Goal: Information Seeking & Learning: Find specific fact

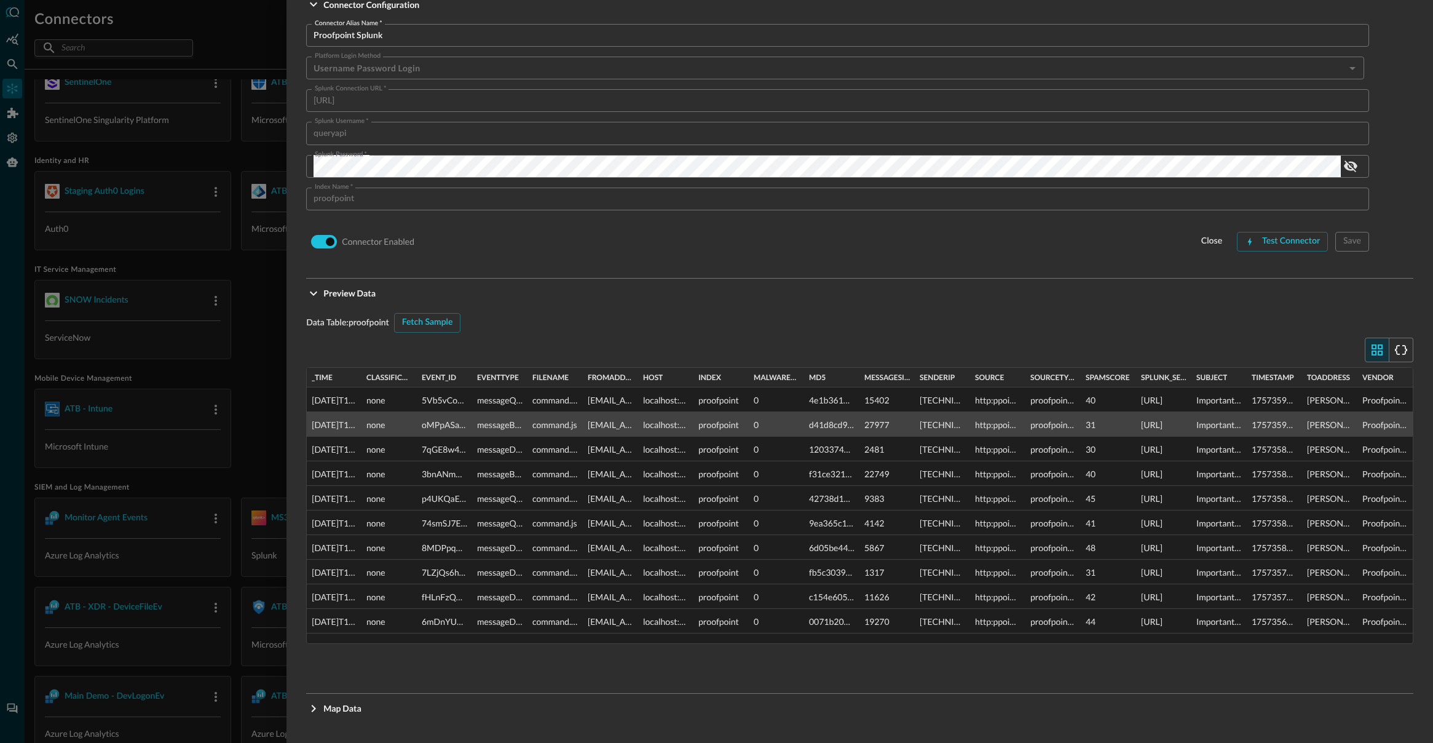
click at [314, 709] on icon "Expand More" at bounding box center [314, 708] width 4 height 7
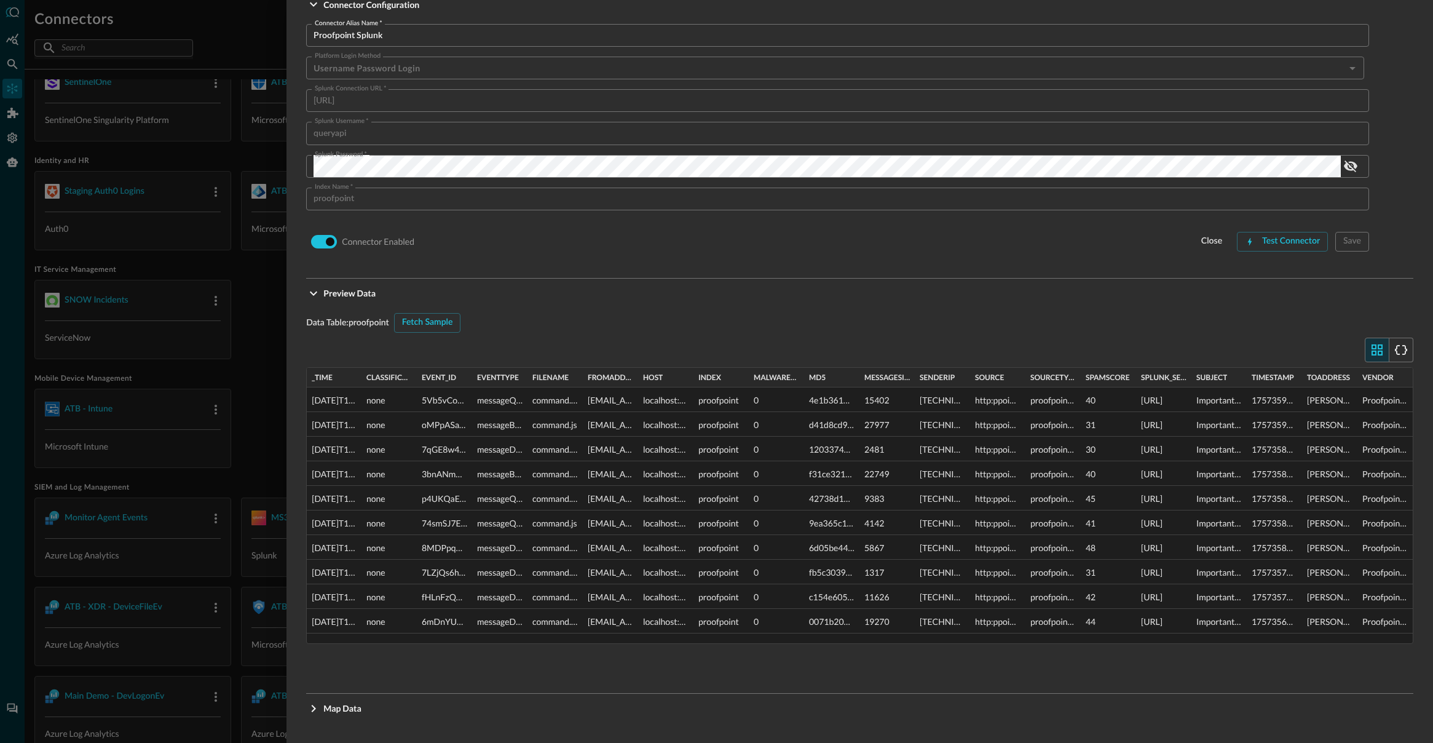
drag, startPoint x: 316, startPoint y: 710, endPoint x: 306, endPoint y: 725, distance: 18.1
click at [316, 710] on icon "Expand More" at bounding box center [313, 708] width 15 height 15
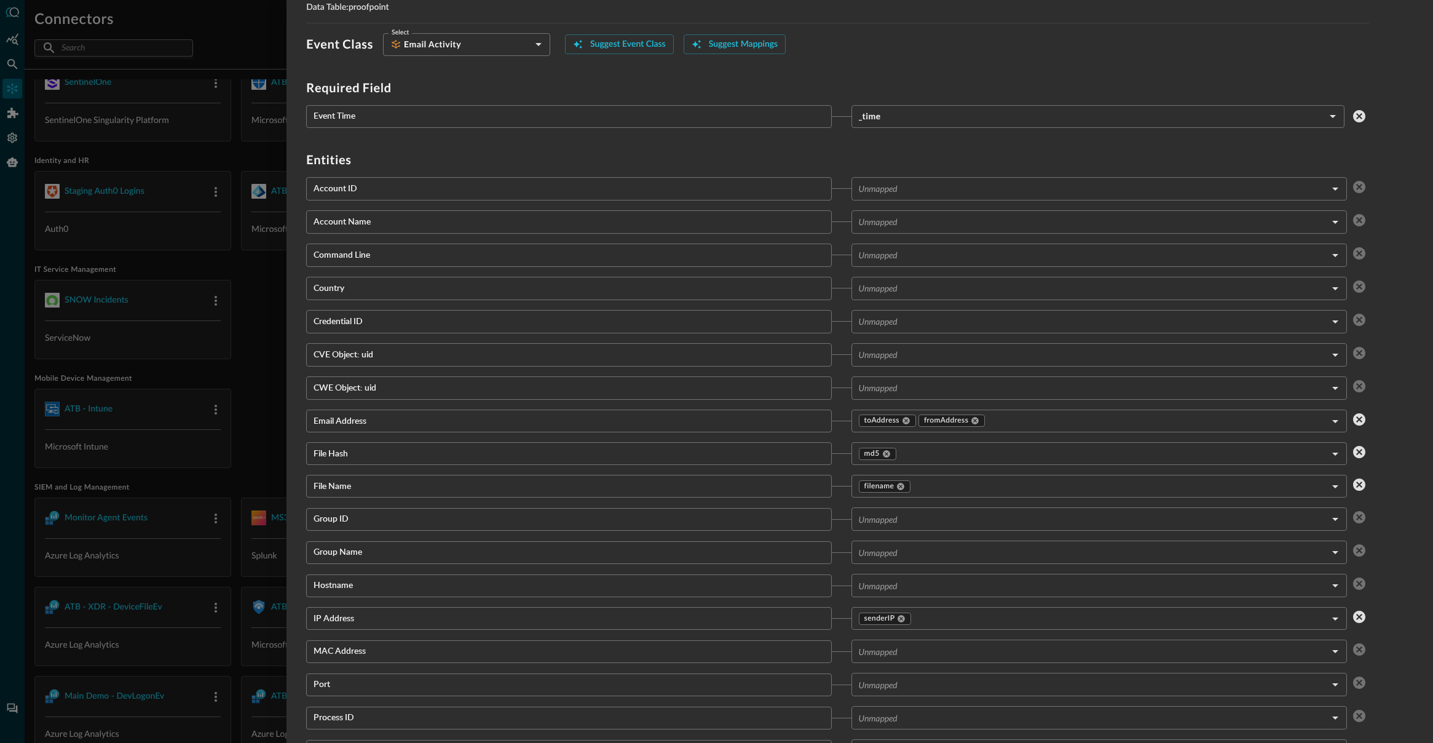
scroll to position [892, 0]
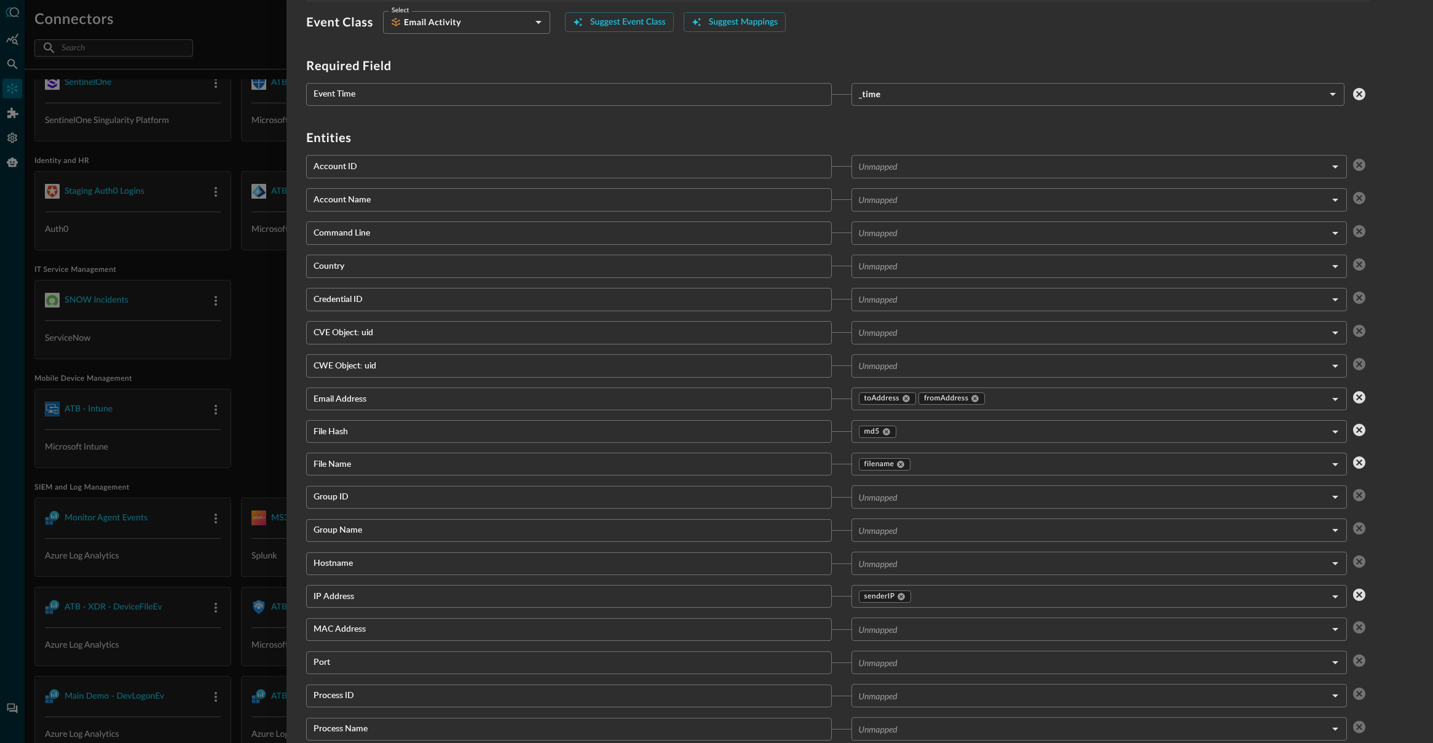
click at [969, 206] on body "Connectors Help Logout DW ​ ​ Export Connectors Cloud Infrastructure and Securi…" at bounding box center [716, 419] width 1433 height 838
click at [1335, 199] on body "Connectors Help Logout DW ​ ​ Export Connectors Cloud Infrastructure and Securi…" at bounding box center [716, 419] width 1433 height 838
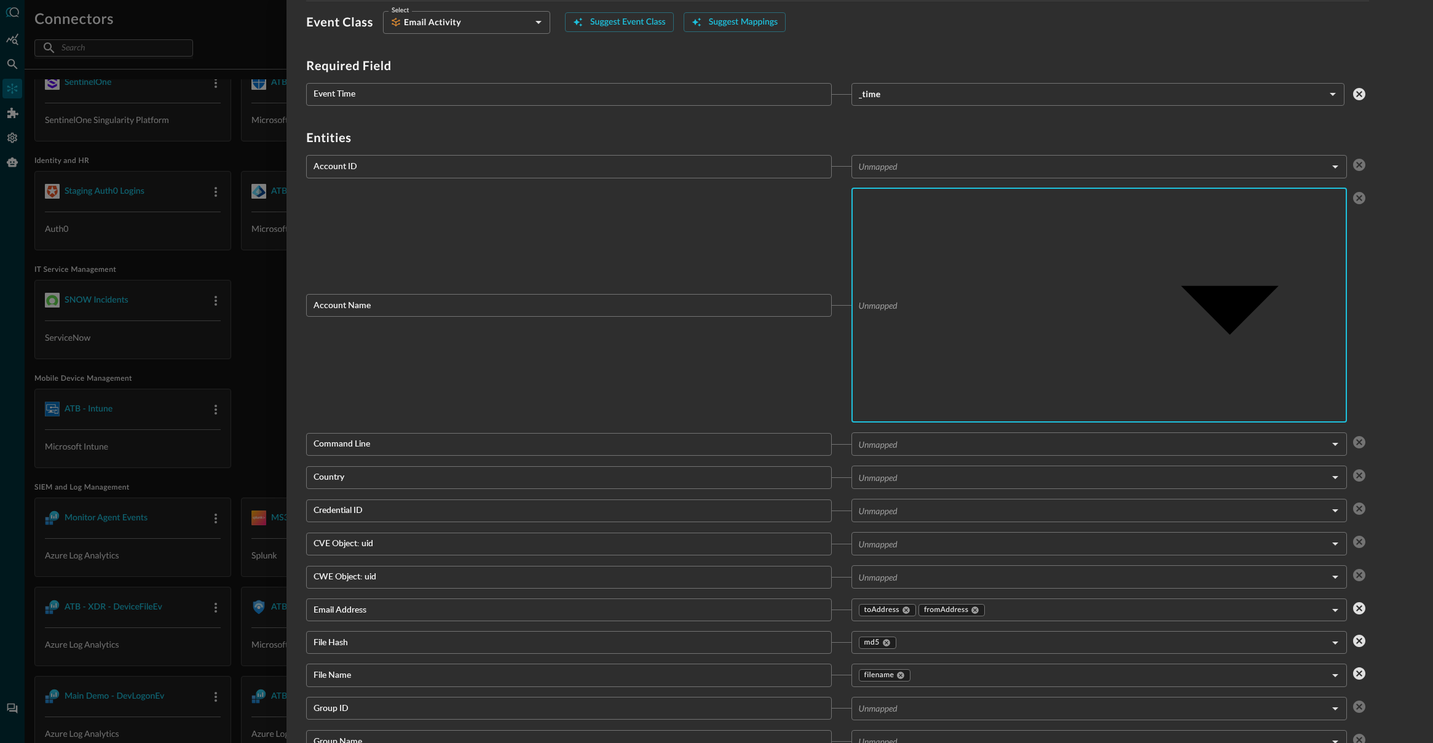
drag, startPoint x: 1084, startPoint y: 34, endPoint x: 287, endPoint y: 133, distance: 802.5
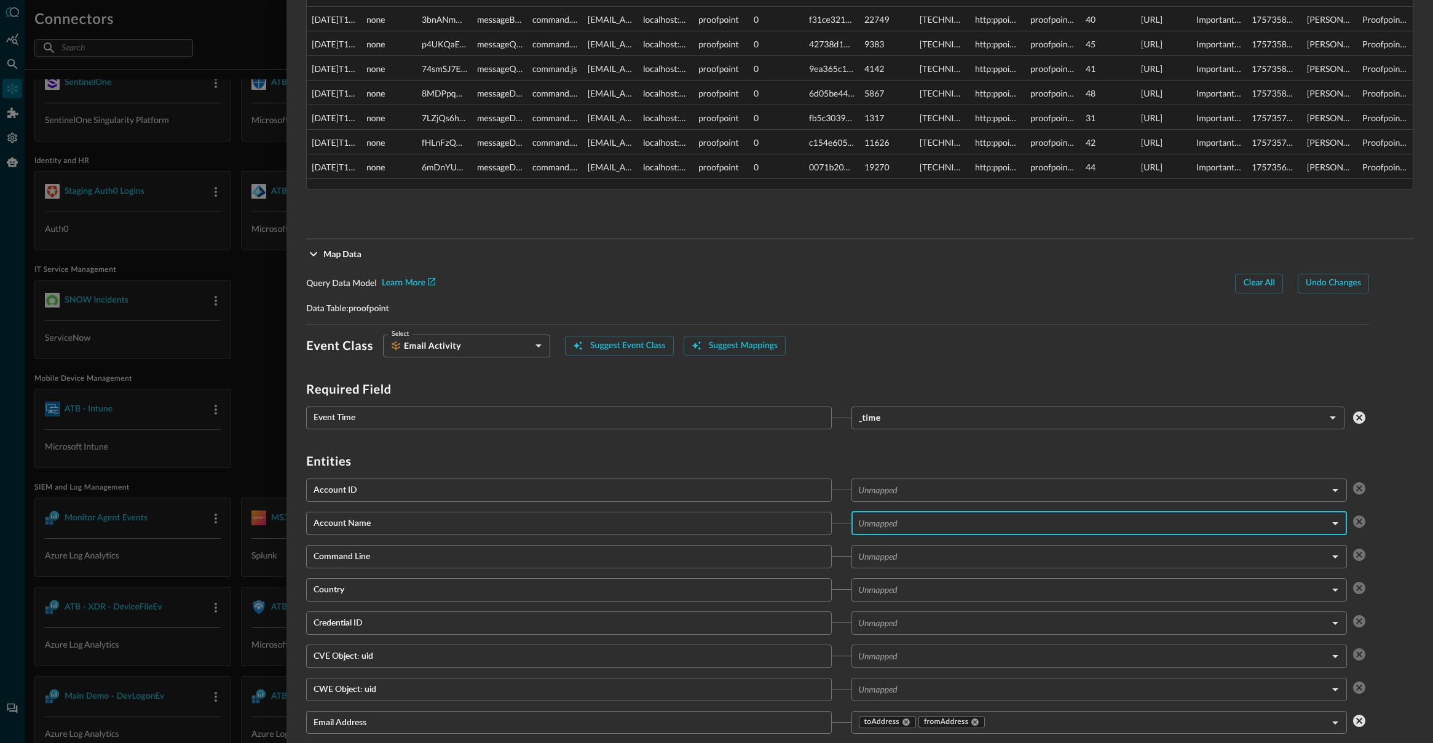
scroll to position [558, 0]
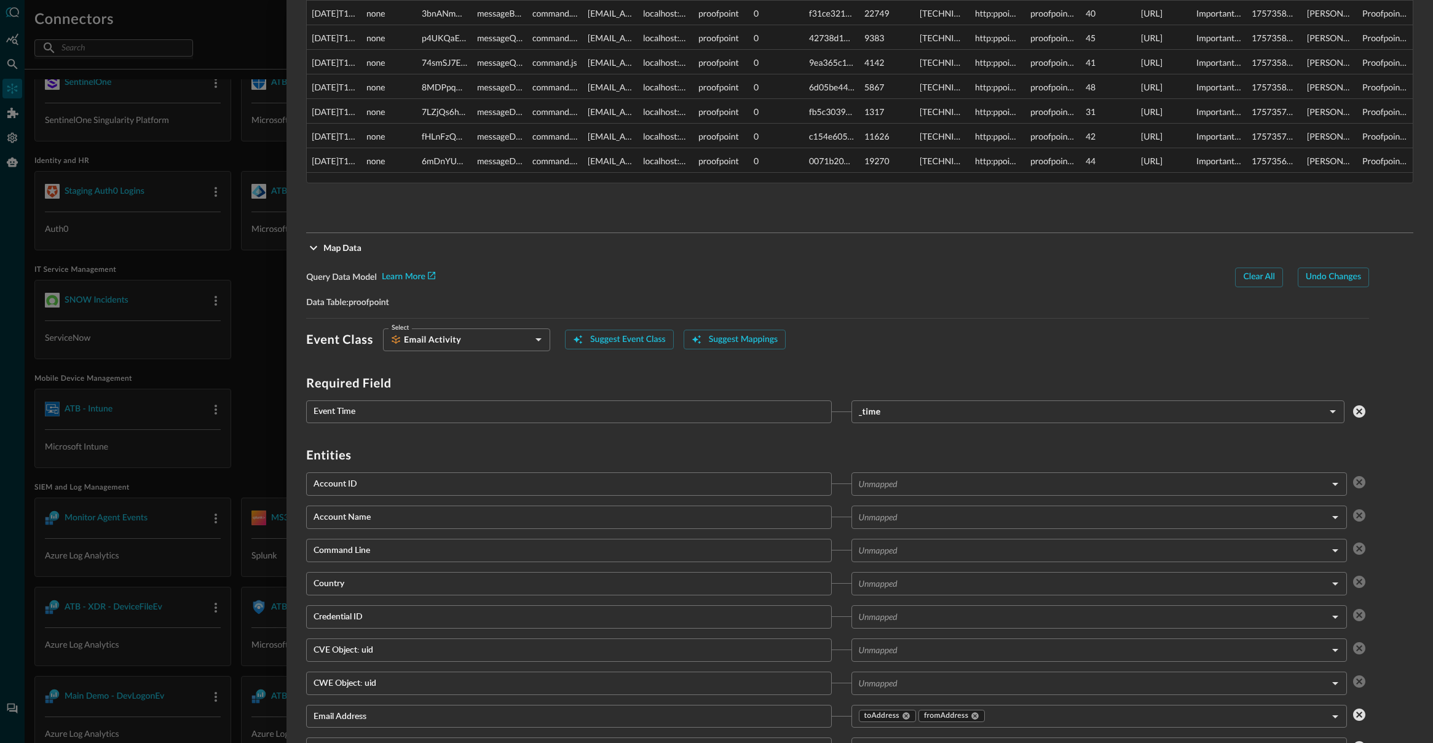
scroll to position [577, 0]
drag, startPoint x: 135, startPoint y: 113, endPoint x: 18, endPoint y: 39, distance: 138.5
click at [136, 113] on div at bounding box center [716, 371] width 1433 height 743
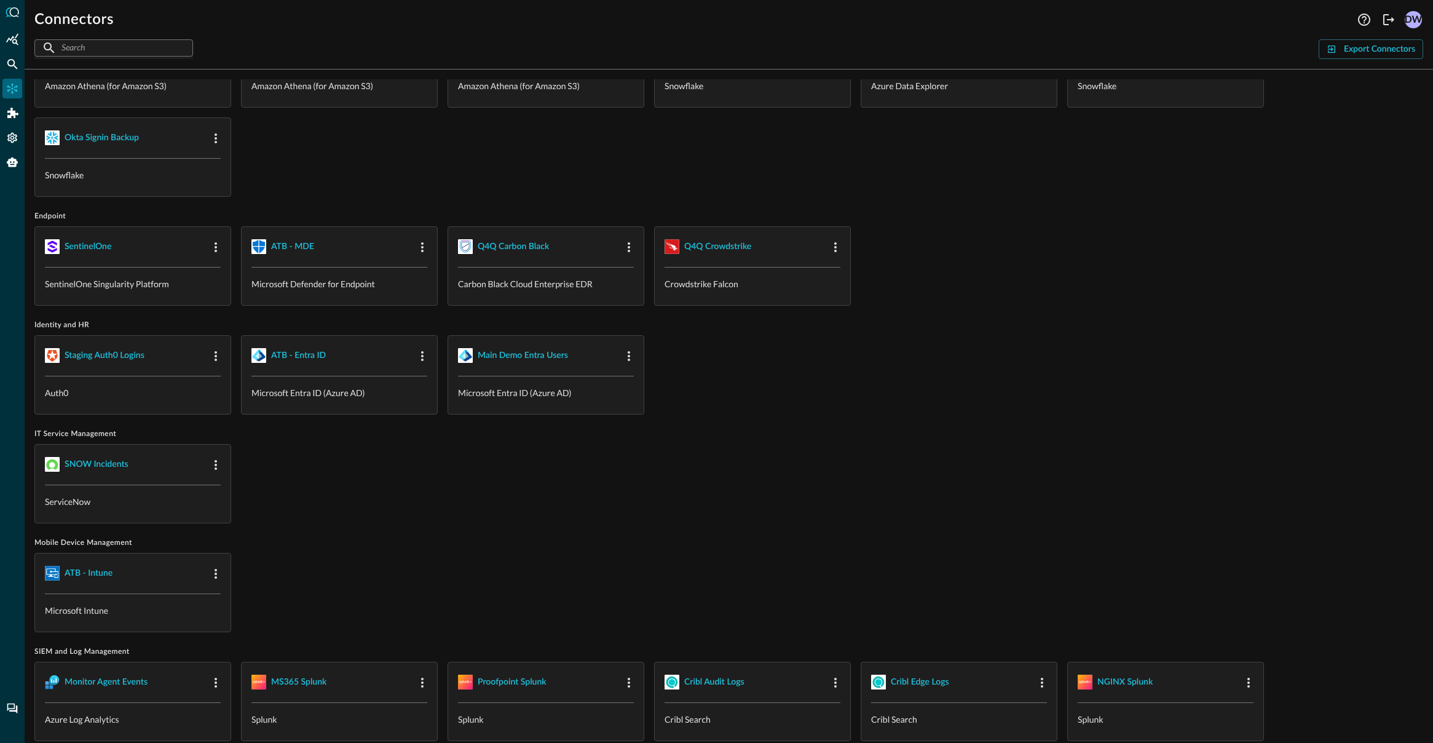
scroll to position [454, 0]
click at [14, 43] on icon "Summary Insights" at bounding box center [12, 39] width 12 height 12
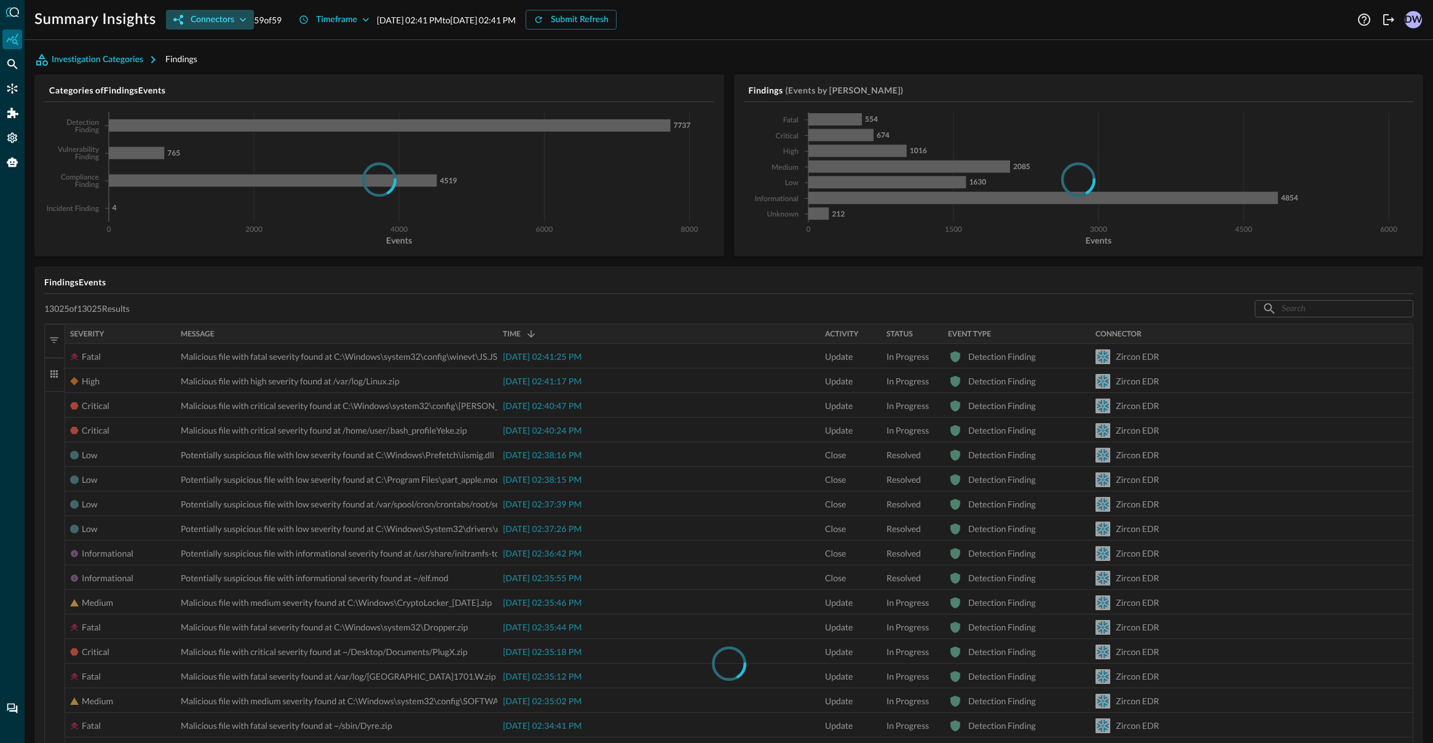
click at [245, 18] on icon "button" at bounding box center [243, 20] width 12 height 12
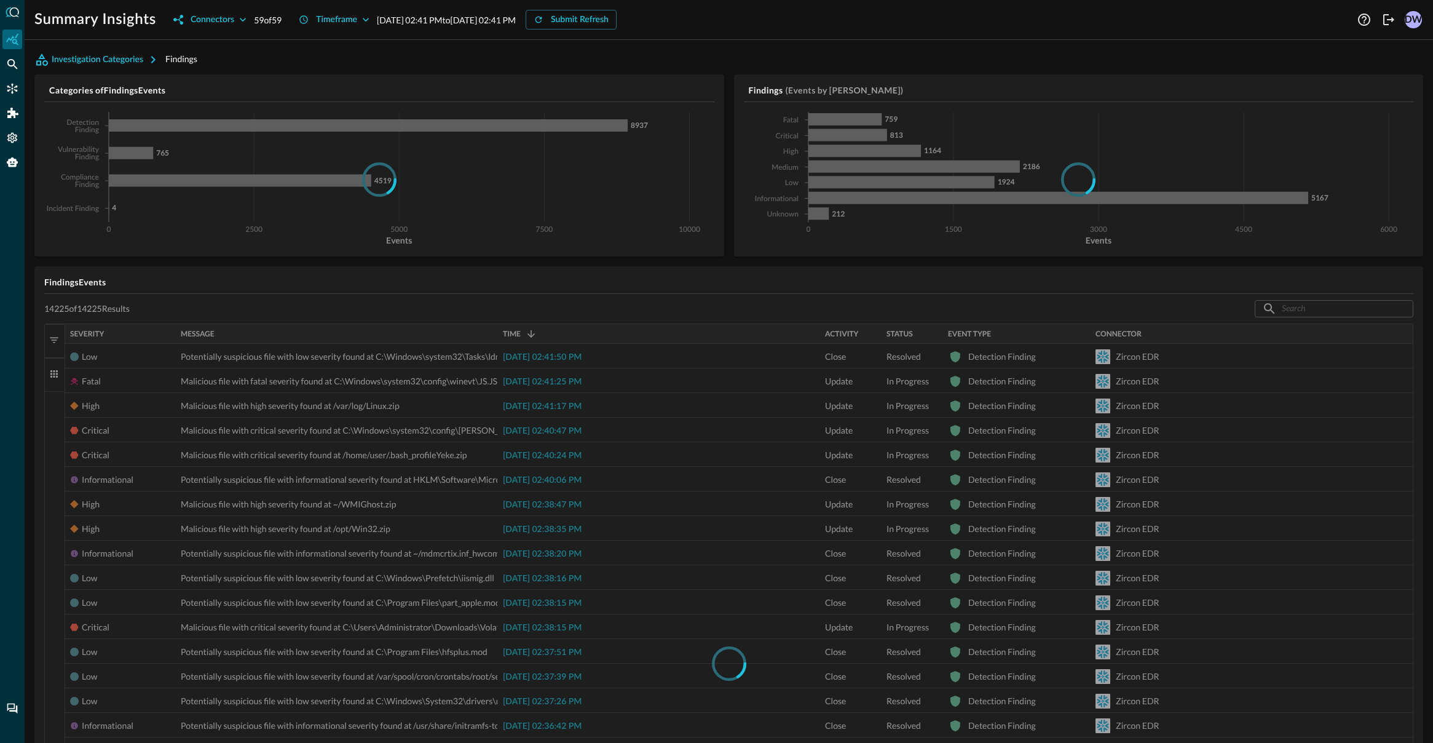
drag, startPoint x: 427, startPoint y: 129, endPoint x: 435, endPoint y: 126, distance: 8.4
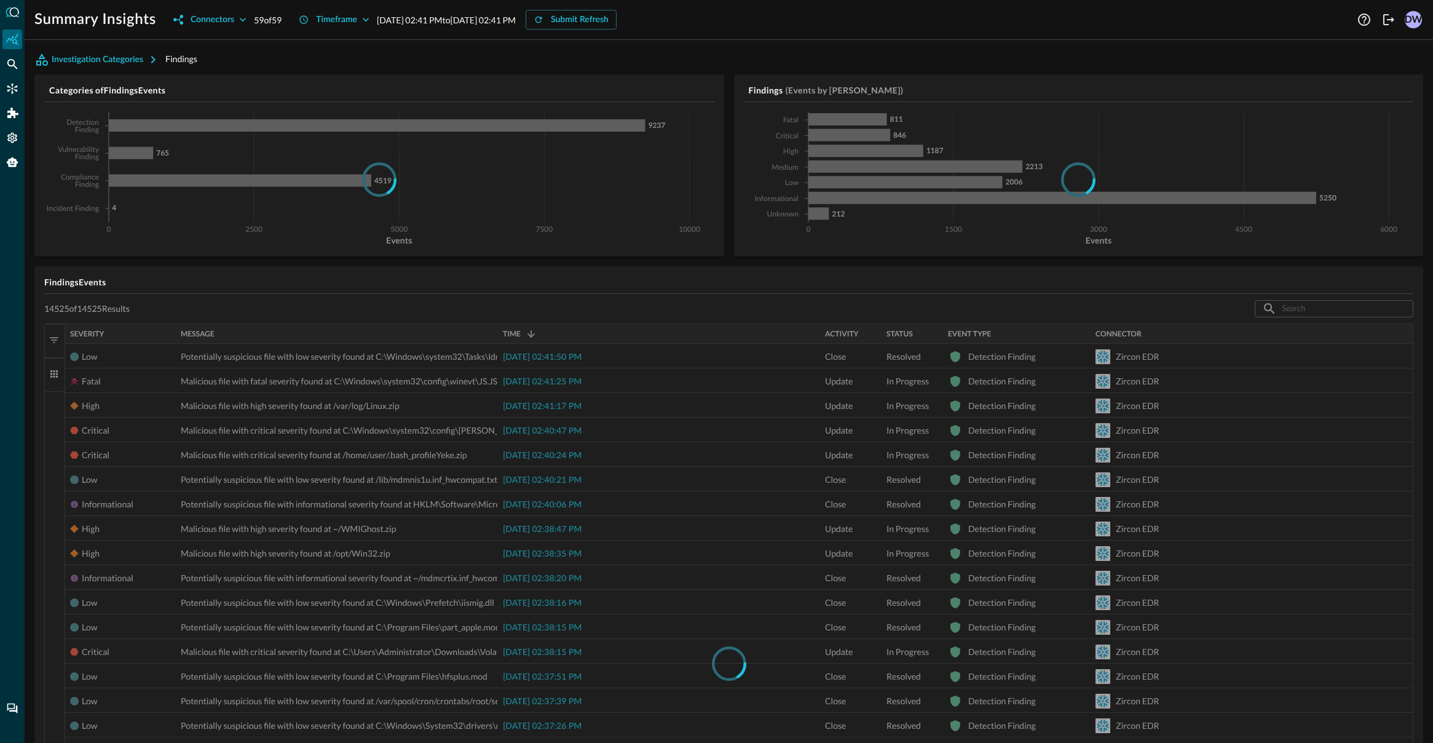
scroll to position [50, 0]
click at [151, 65] on icon "button" at bounding box center [153, 59] width 15 height 15
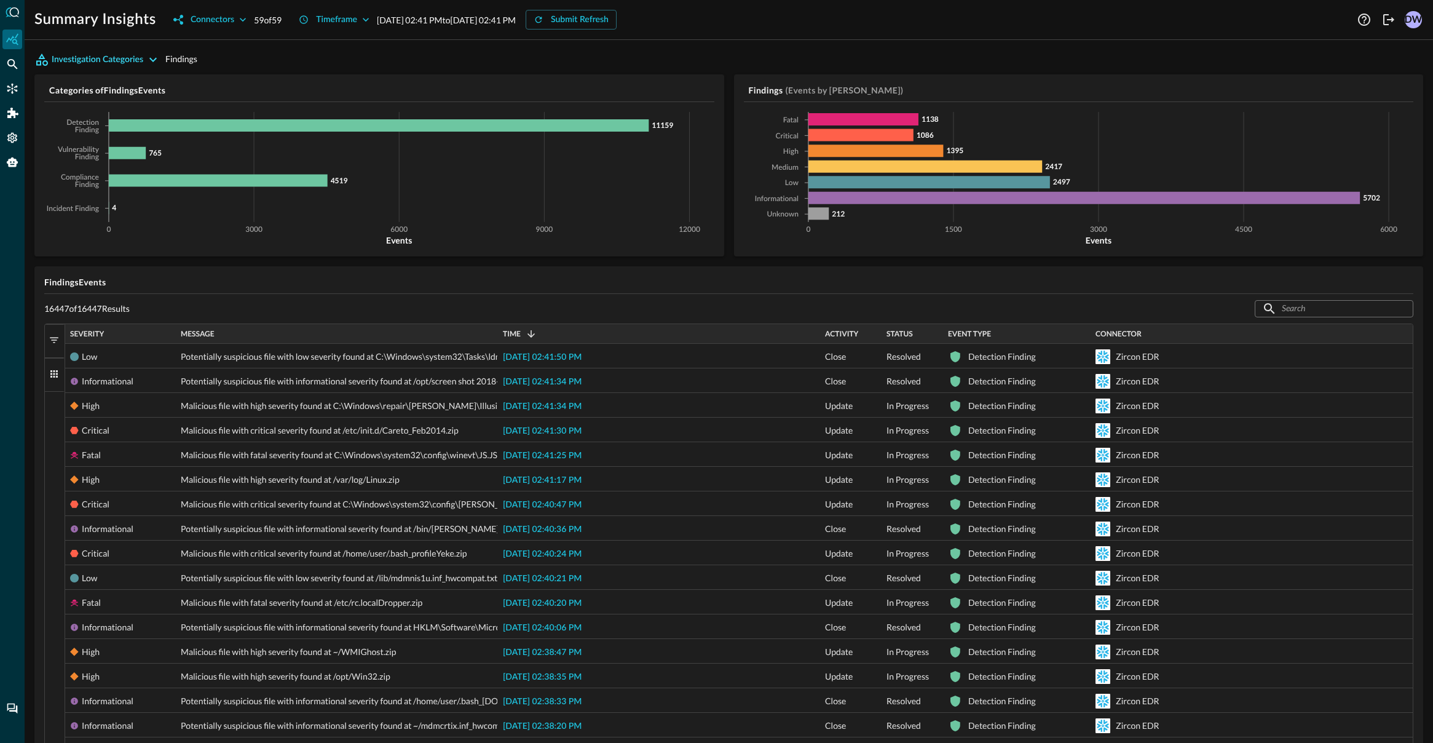
click at [524, 127] on icon at bounding box center [379, 125] width 540 height 12
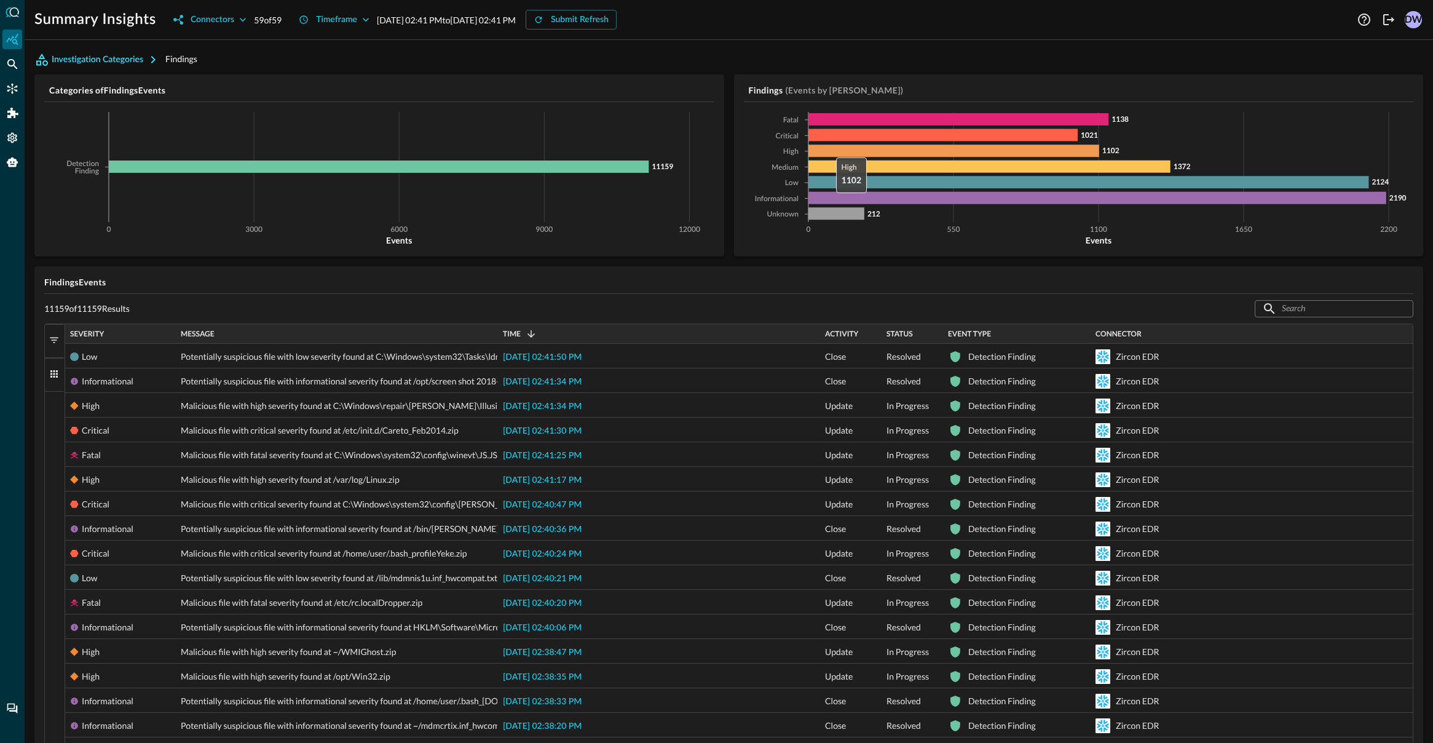
drag, startPoint x: 830, startPoint y: 151, endPoint x: 835, endPoint y: 155, distance: 6.5
click at [830, 151] on icon at bounding box center [953, 151] width 291 height 12
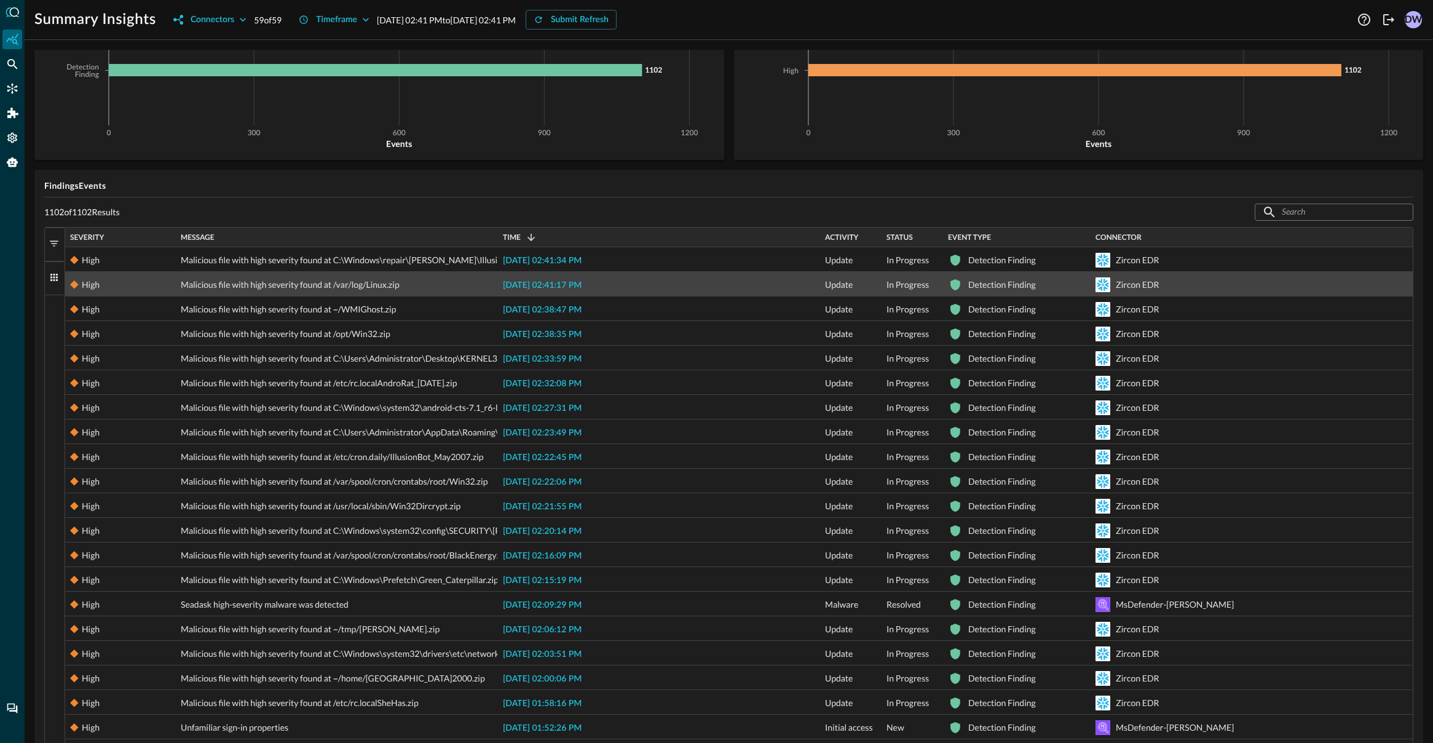
scroll to position [98, 0]
